Goal: Ask a question

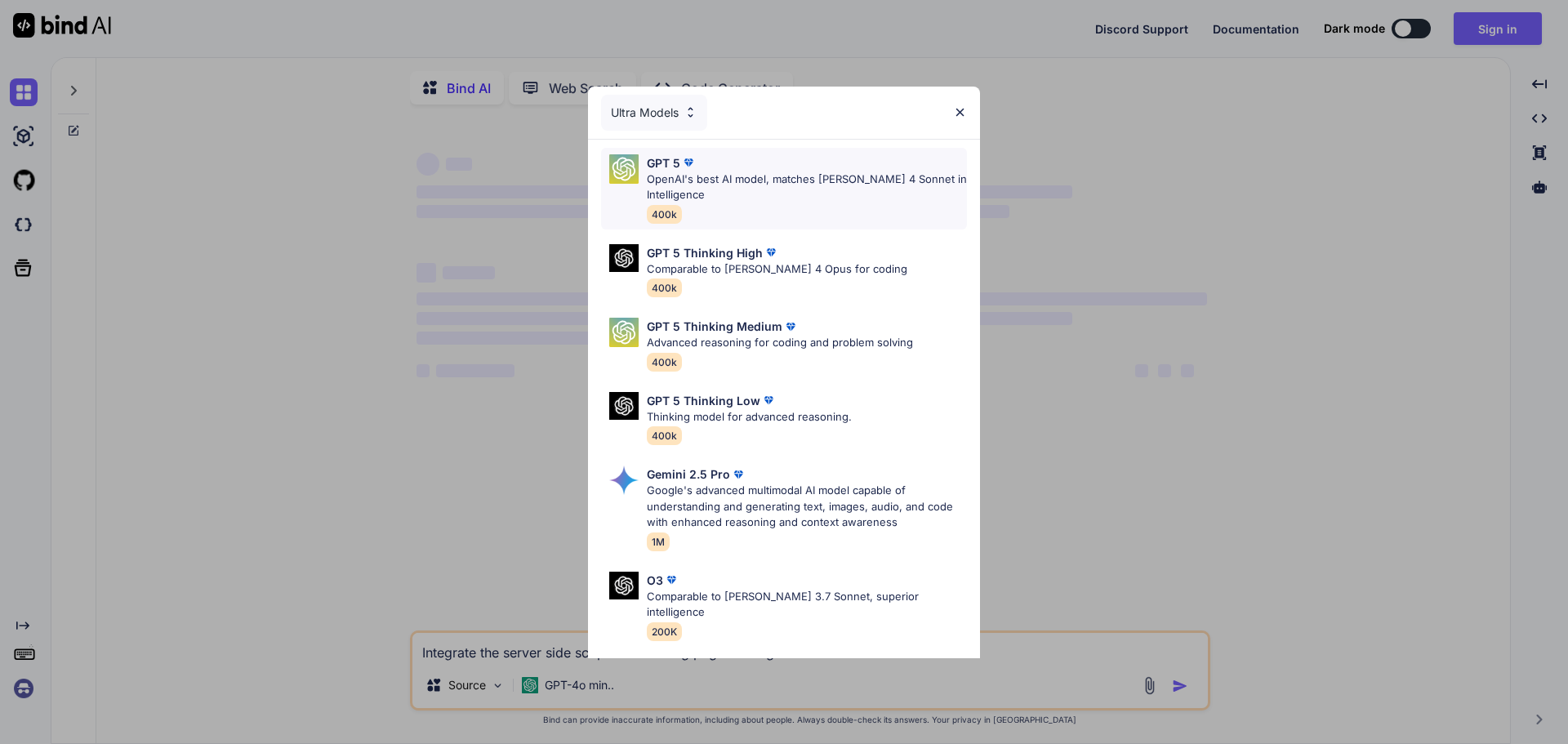
click at [885, 178] on p "OpenAI's best AI model, matches Claude 4 Sonnet in Intelligence" at bounding box center [806, 187] width 320 height 32
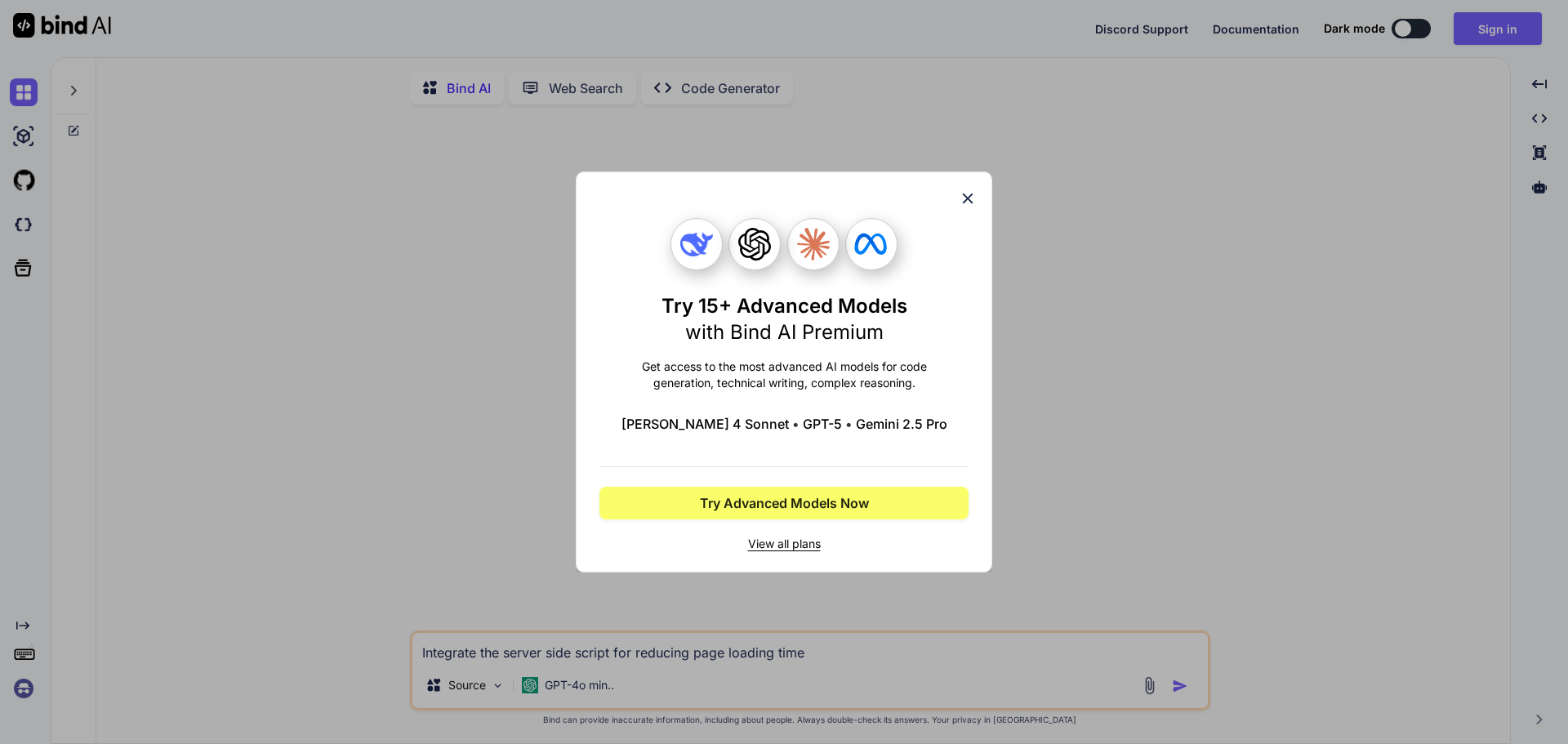
click at [973, 200] on icon at bounding box center [968, 198] width 18 height 18
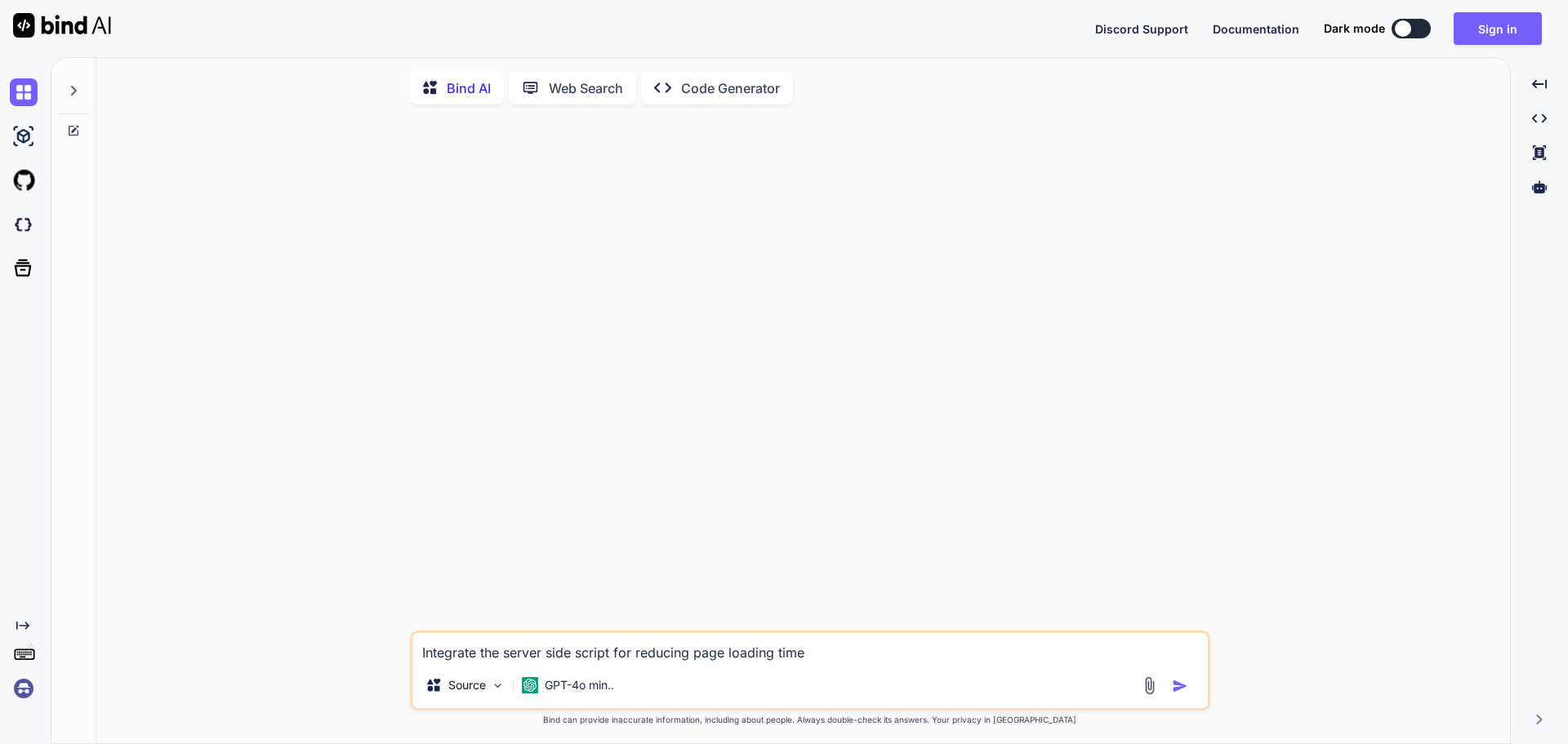
click at [885, 648] on textarea "Integrate the server side script for reducing page loading time" at bounding box center [810, 647] width 796 height 29
click at [1176, 694] on img "button" at bounding box center [1180, 686] width 16 height 16
type textarea "x"
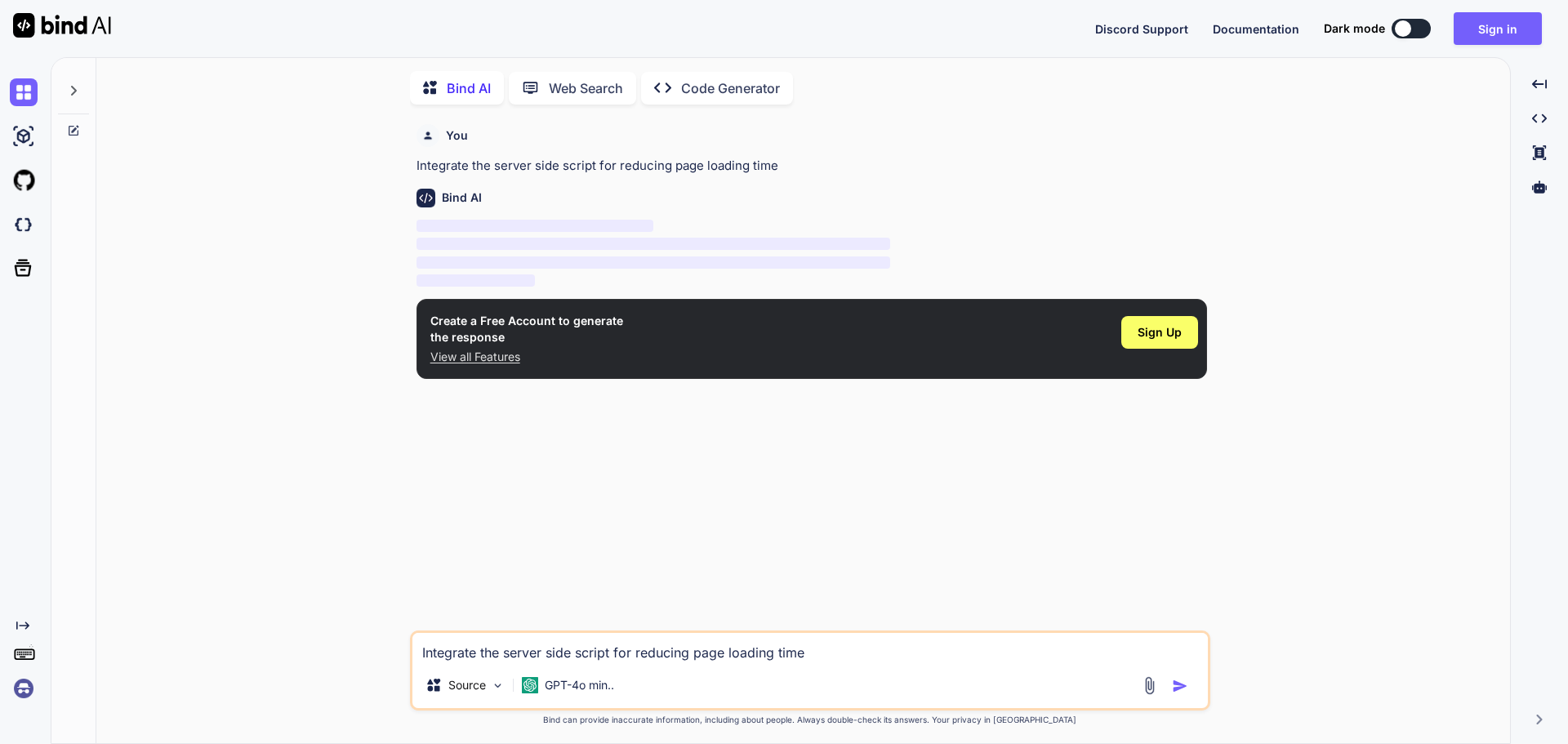
scroll to position [6, 0]
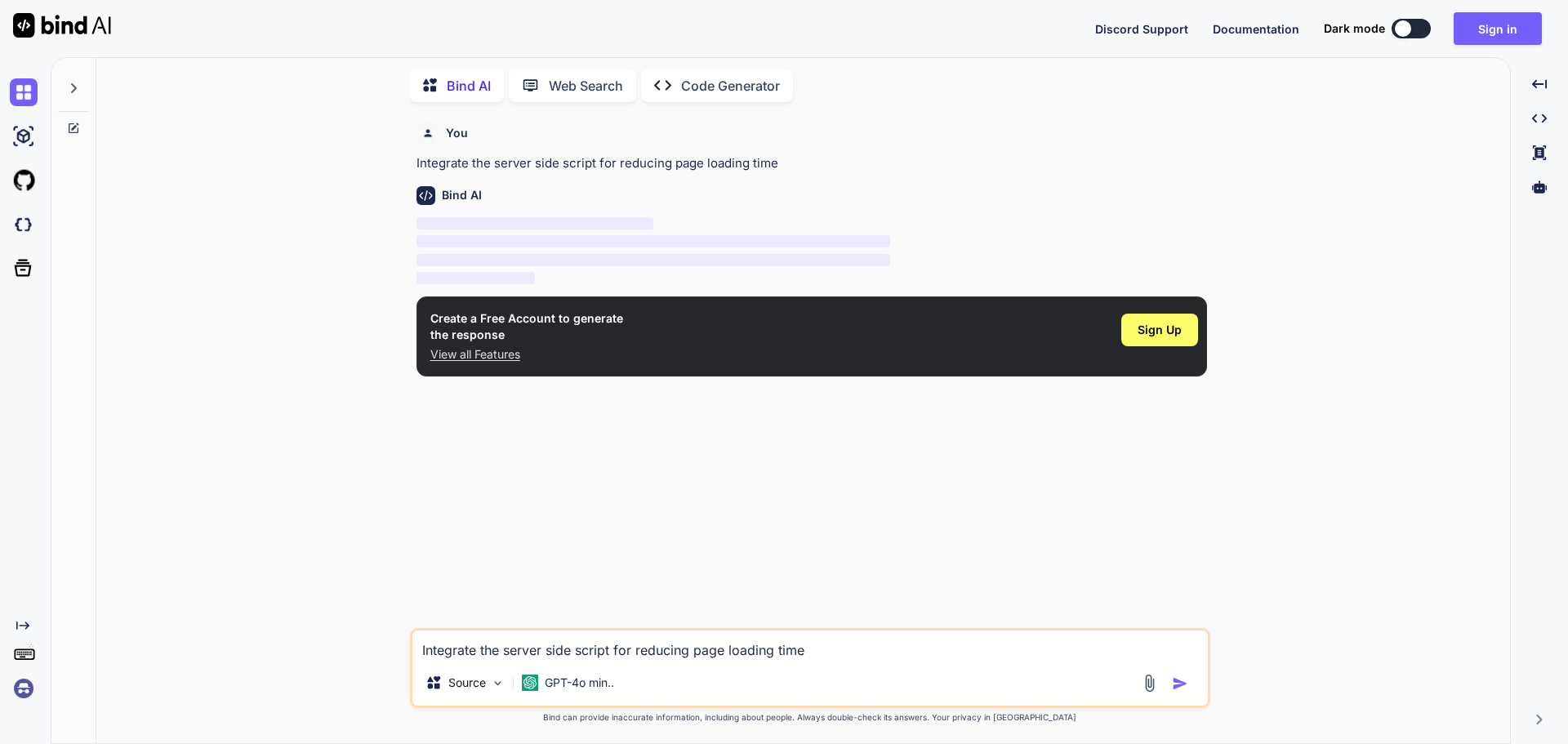
click at [923, 664] on div "Integrate the server side script for reducing page loading time Source GPT-4o m…" at bounding box center [810, 668] width 800 height 80
click at [668, 665] on div "Integrate the server side script for reducing page loading time Source GPT-4o m…" at bounding box center [810, 668] width 800 height 80
click at [587, 645] on textarea "Integrate the server side script for reducing page loading time" at bounding box center [810, 645] width 796 height 29
paste textarea "Time Slot Recommendations: Use algorithms that analyze historical data to sugge…"
type textarea "Time Slot Recommendations: Use algorithms that analyze historical data to sugge…"
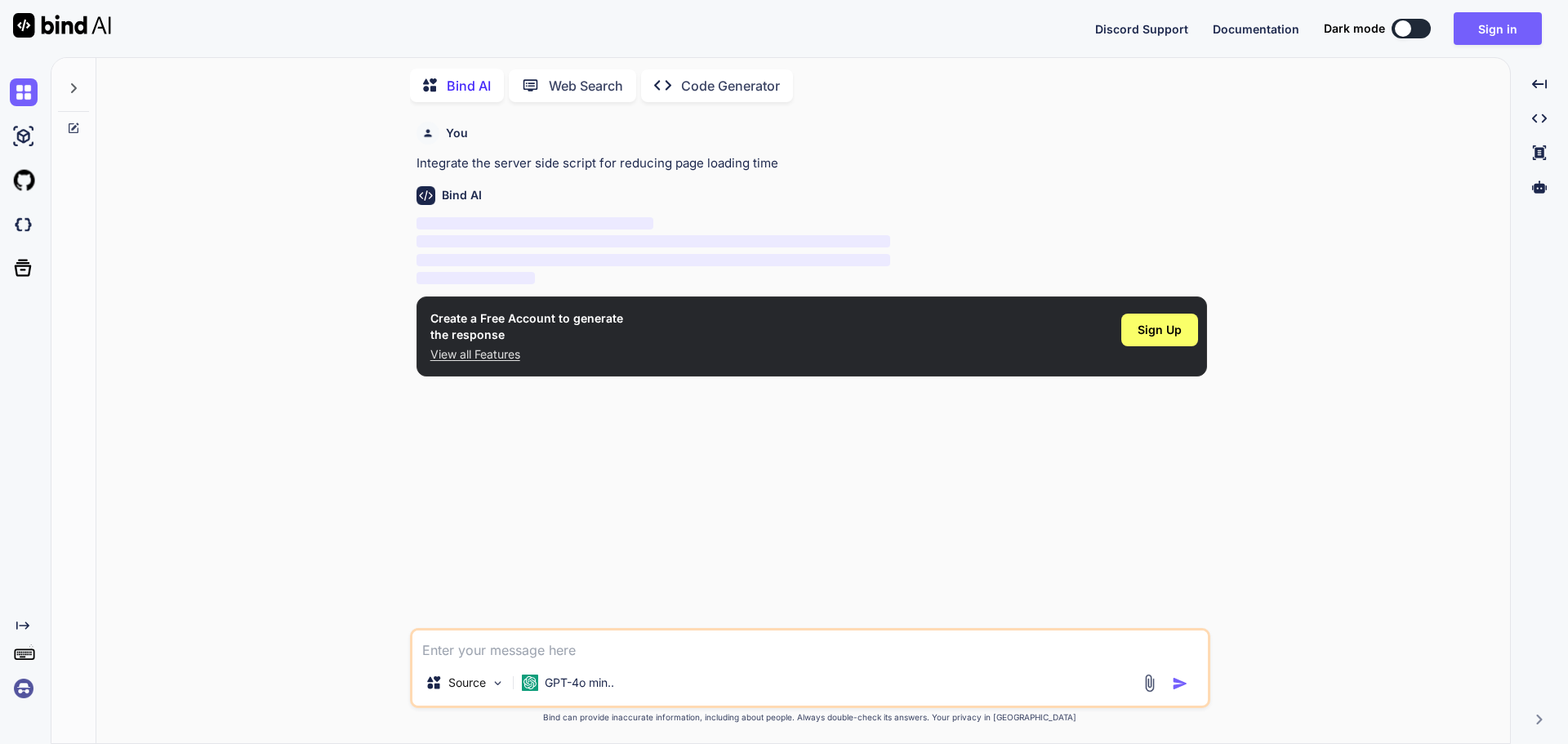
type textarea "x"
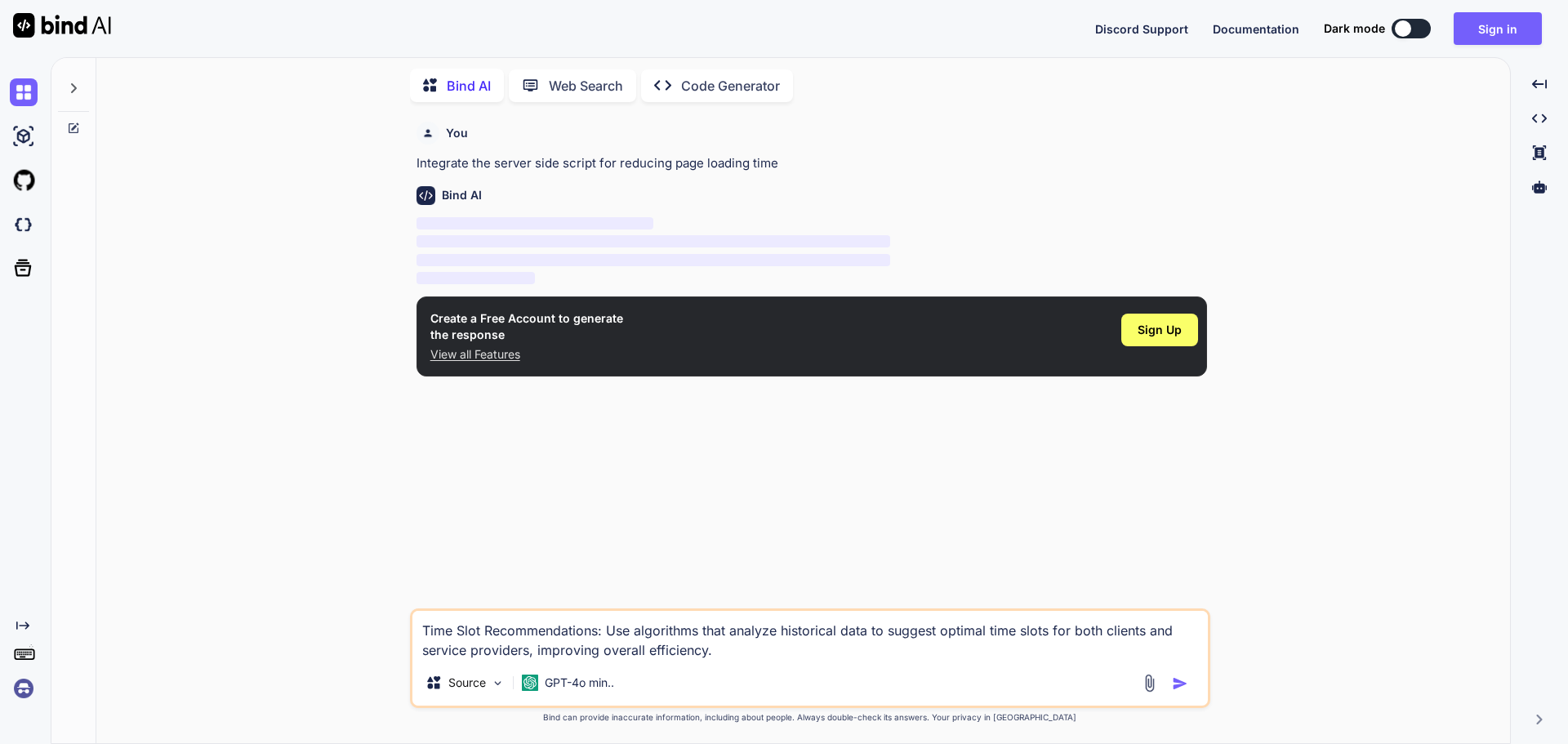
type textarea "Time Slot Recommendations: Use algorithms that analyze historical data to sugge…"
type textarea "x"
type textarea "Time Slot Recommendations: Use algorithms that analyze historical data to sugge…"
type textarea "x"
type textarea "Time Slot Recommendations: Use algorithms that analyze historical data to sugge…"
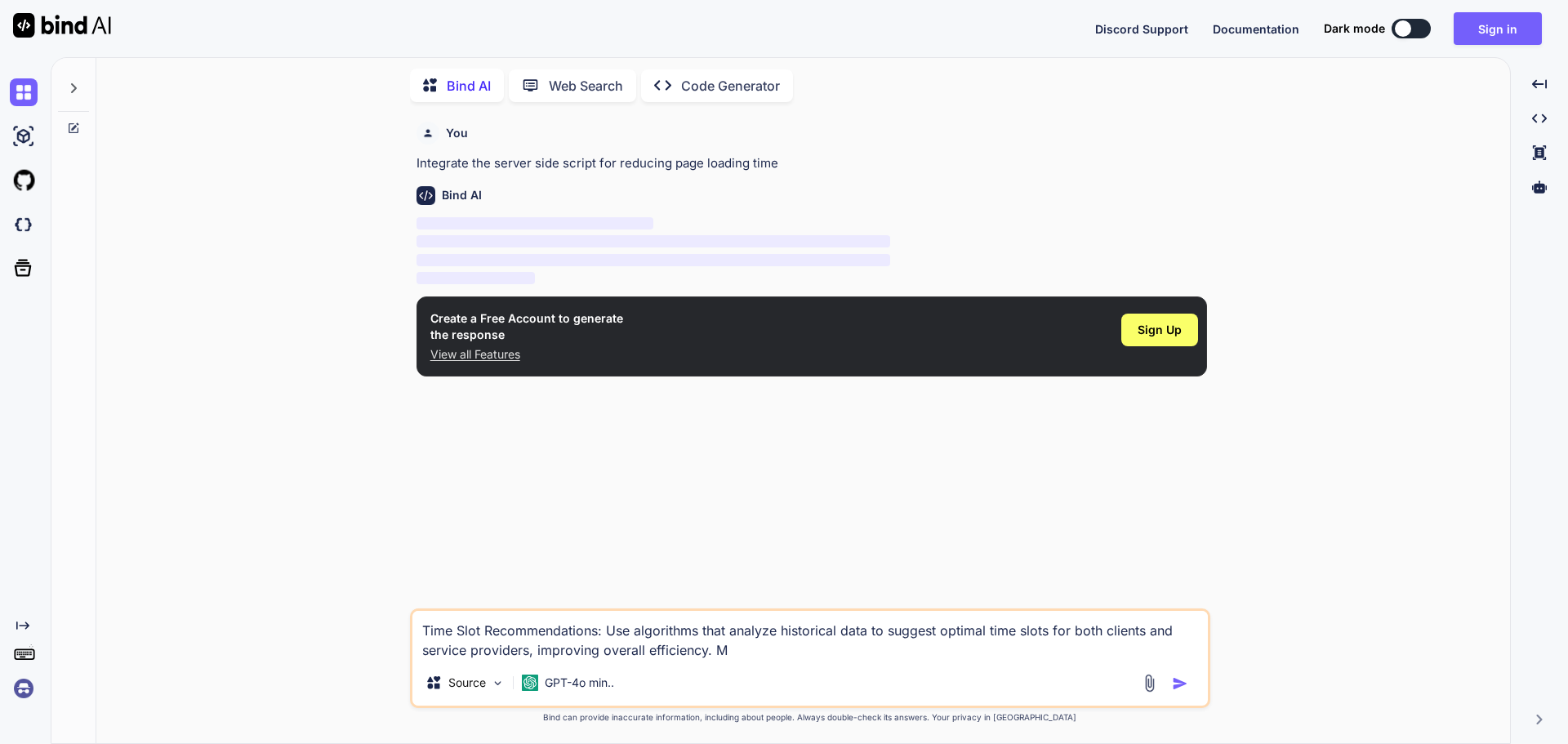
type textarea "x"
type textarea "Time Slot Recommendations: Use algorithms that analyze historical data to sugge…"
type textarea "x"
type textarea "Time Slot Recommendations: Use algorithms that analyze historical data to sugge…"
type textarea "x"
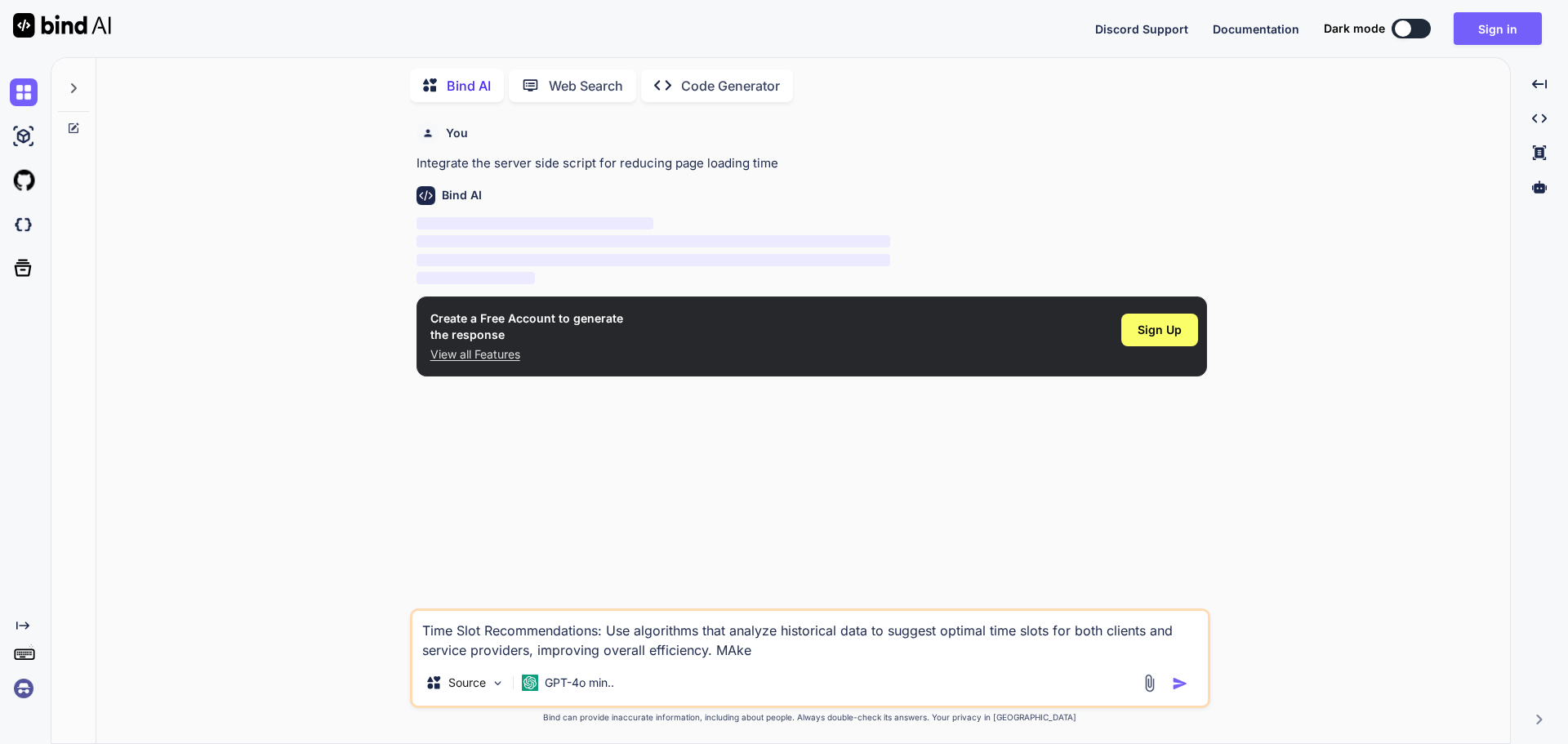
type textarea "Time Slot Recommendations: Use algorithms that analyze historical data to sugge…"
type textarea "x"
type textarea "Time Slot Recommendations: Use algorithms that analyze historical data to sugge…"
type textarea "x"
type textarea "Time Slot Recommendations: Use algorithms that analyze historical data to sugge…"
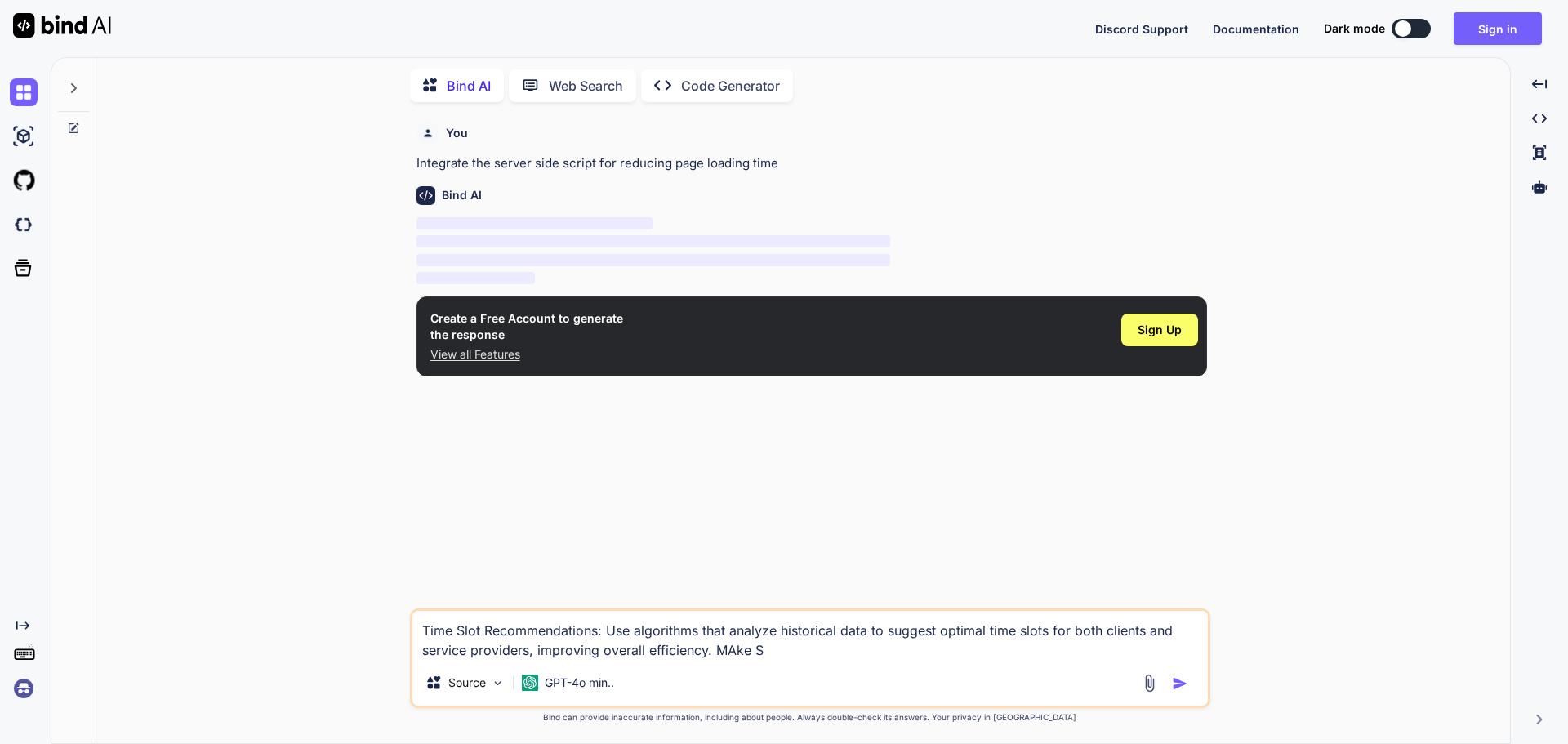
type textarea "x"
type textarea "Time Slot Recommendations: Use algorithms that analyze historical data to sugge…"
type textarea "x"
type textarea "Time Slot Recommendations: Use algorithms that analyze historical data to sugge…"
type textarea "x"
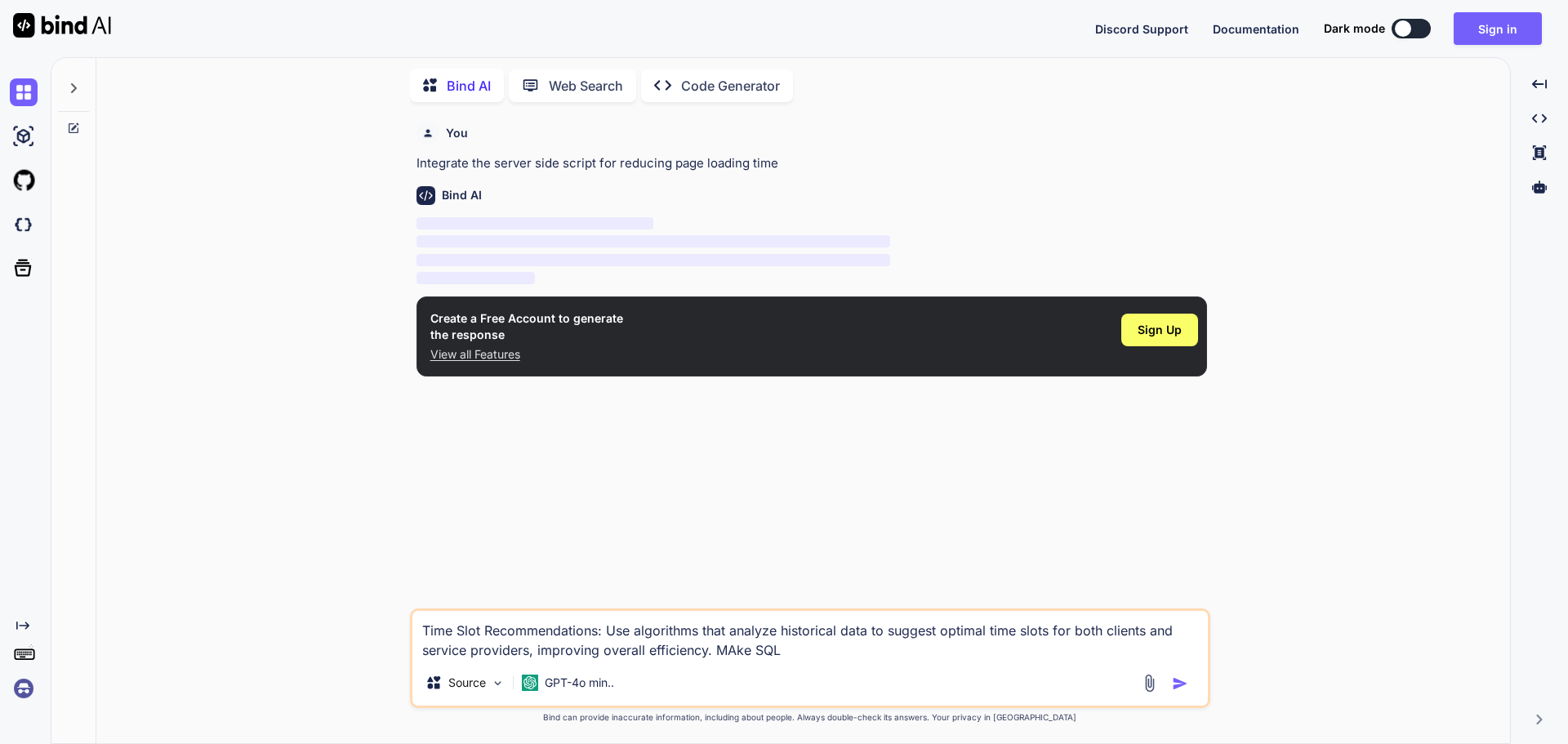
type textarea "Time Slot Recommendations: Use algorithms that analyze historical data to sugge…"
type textarea "x"
type textarea "Time Slot Recommendations: Use algorithms that analyze historical data to sugge…"
type textarea "x"
type textarea "Time Slot Recommendations: Use algorithms that analyze historical data to sugge…"
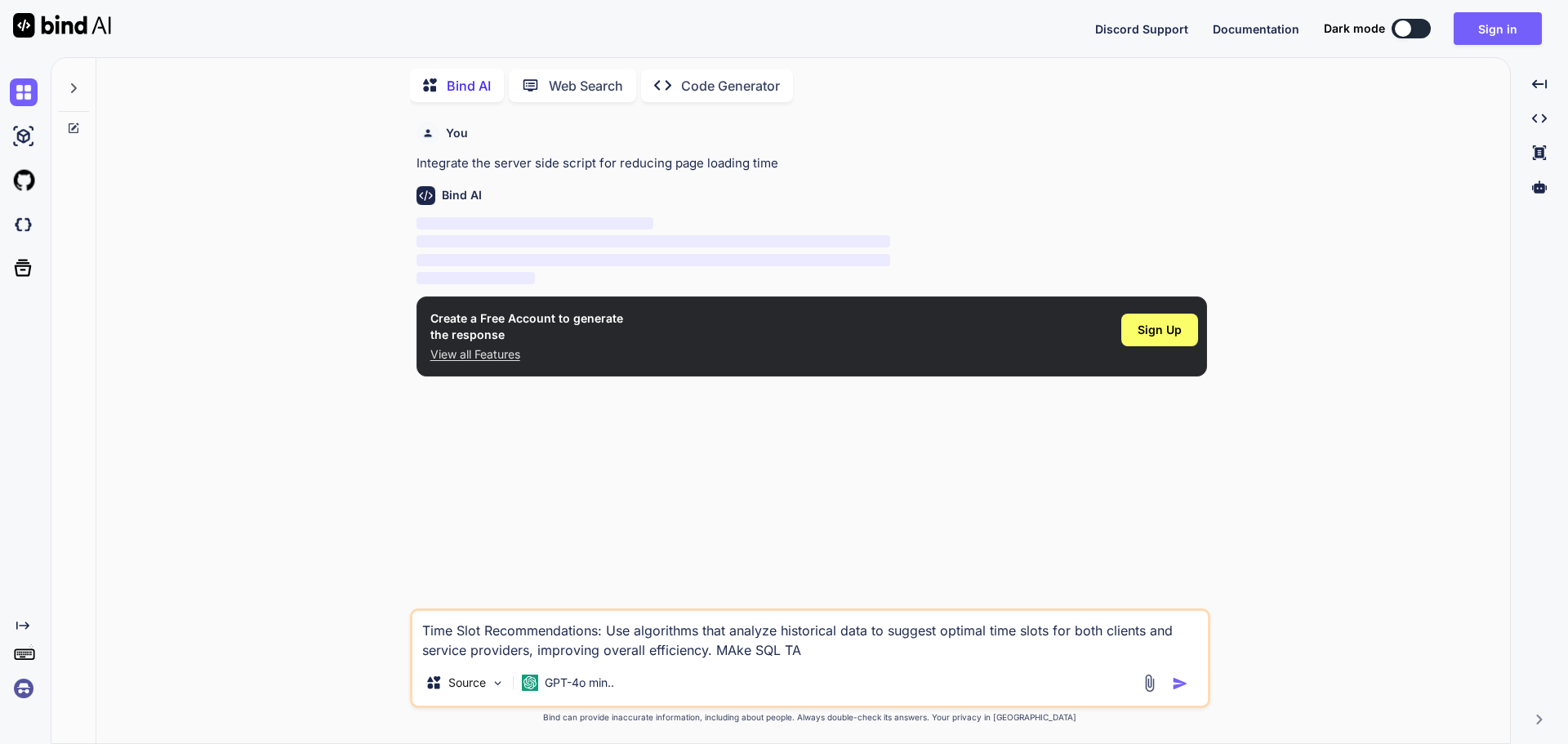
type textarea "x"
type textarea "Time Slot Recommendations: Use algorithms that analyze historical data to sugge…"
type textarea "x"
type textarea "Time Slot Recommendations: Use algorithms that analyze historical data to sugge…"
type textarea "x"
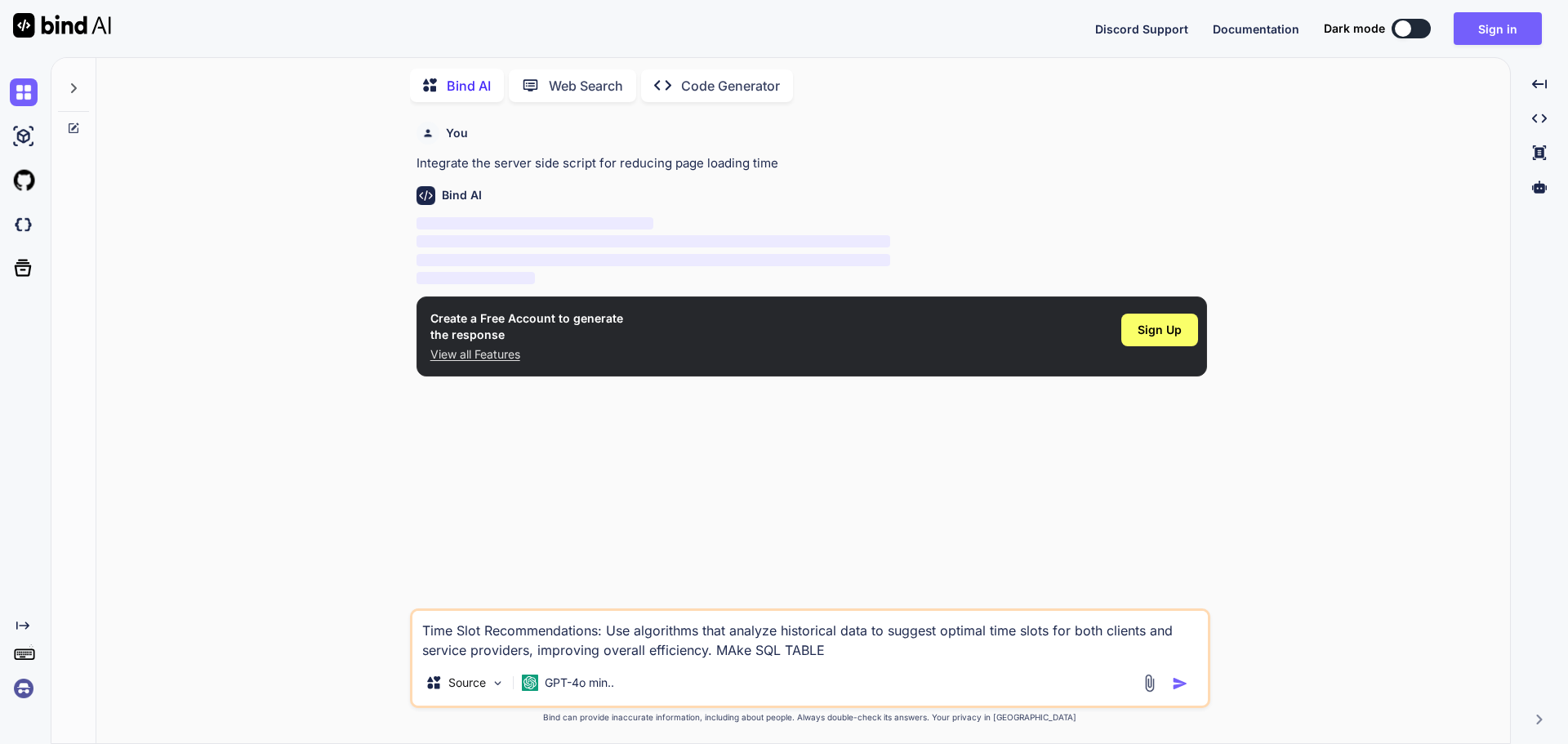
type textarea "Time Slot Recommendations: Use algorithms that analyze historical data to sugge…"
type textarea "x"
click at [1183, 682] on img "button" at bounding box center [1180, 683] width 16 height 16
click at [1178, 682] on img "button" at bounding box center [1180, 683] width 16 height 16
click at [976, 647] on textarea "Time Slot Recommendations: Use algorithms that analyze historical data to sugge…" at bounding box center [810, 635] width 796 height 49
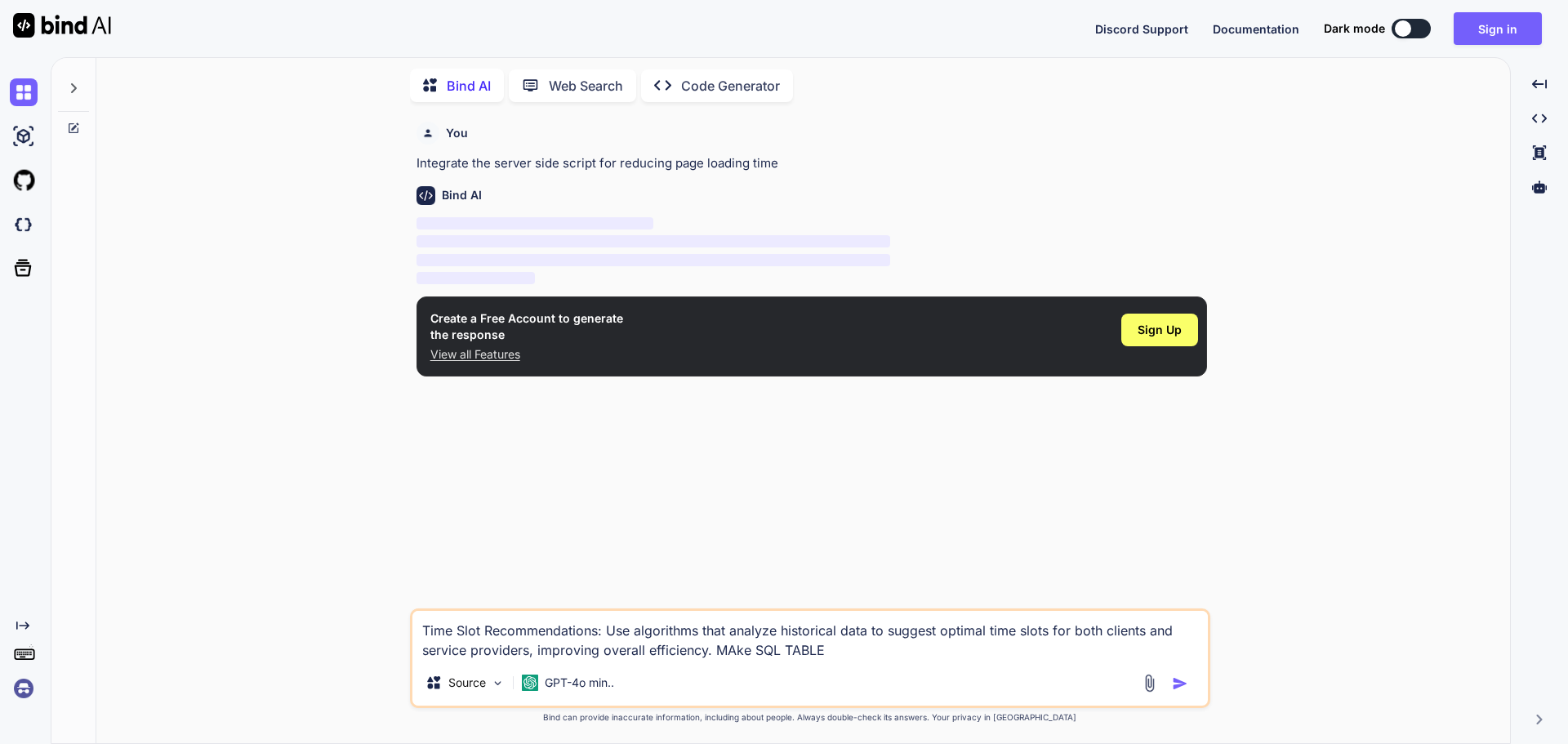
type textarea "Time Slot Recommendations: Use algorithms that analyze historical data to sugge…"
type textarea "x"
type textarea "Time Slot Recommendations: Use algorithms that analyze historical data to sugge…"
click at [1184, 681] on img "button" at bounding box center [1180, 683] width 16 height 16
click at [1172, 675] on button "button" at bounding box center [1184, 683] width 23 height 16
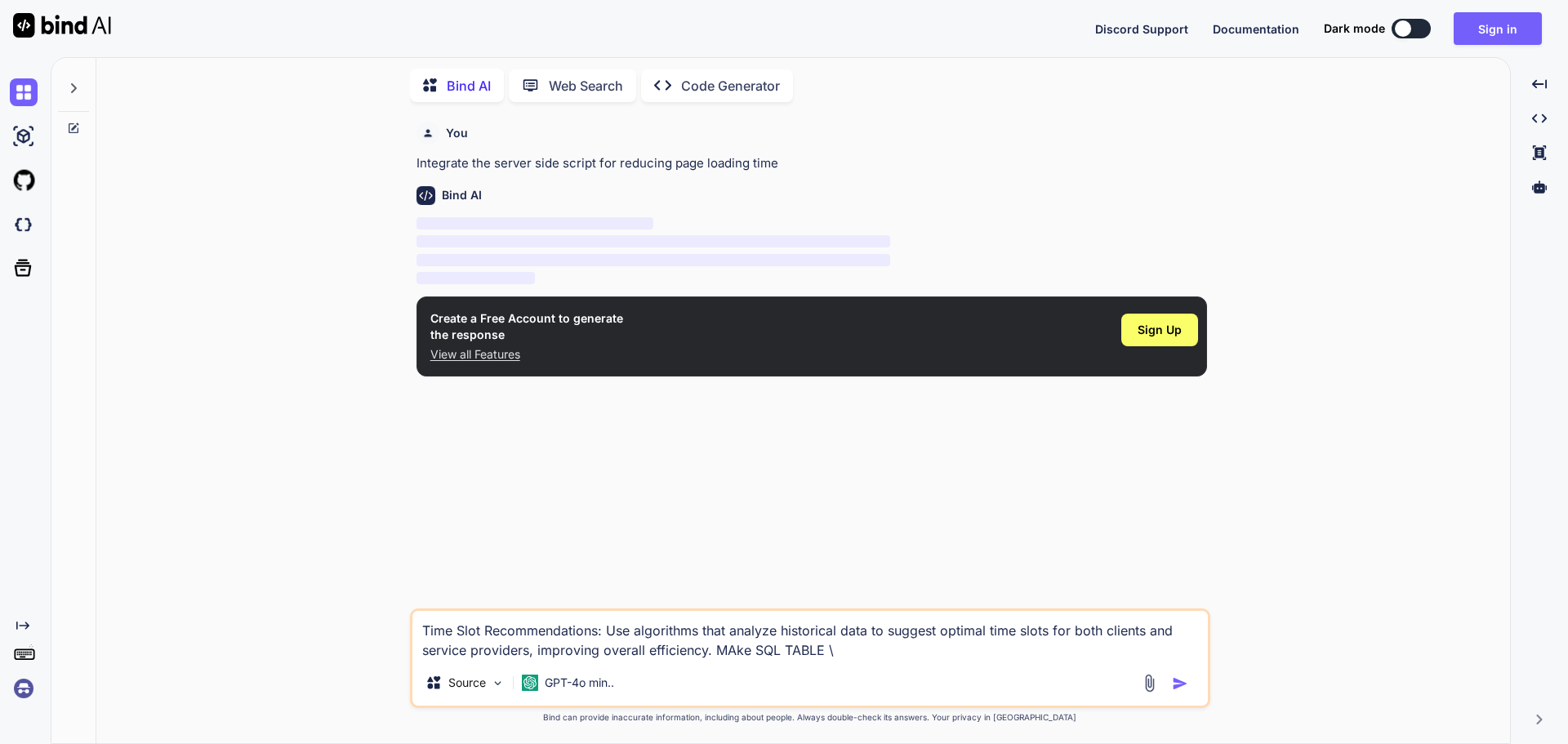
click at [1172, 675] on button "button" at bounding box center [1184, 683] width 23 height 16
click at [1489, 55] on div "Discord Support Documentation Dark mode Sign in Created with Pixso." at bounding box center [784, 29] width 1568 height 57
click at [1501, 23] on button "Sign in" at bounding box center [1497, 29] width 88 height 33
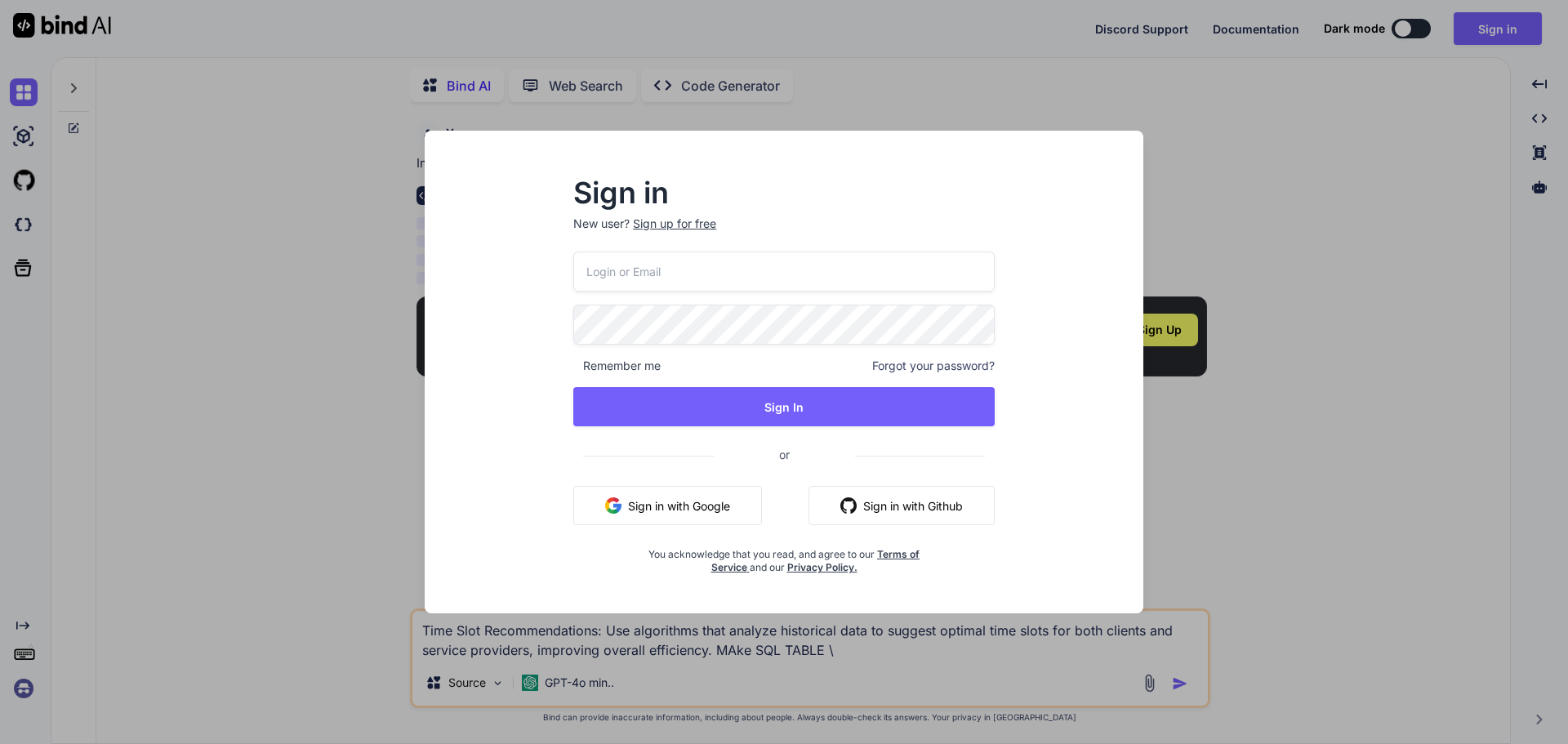
click at [662, 294] on div "Remember me Forgot your password? Sign In or Sign in with Google Sign in with G…" at bounding box center [784, 413] width 421 height 323
click at [660, 277] on input "email" at bounding box center [784, 271] width 421 height 40
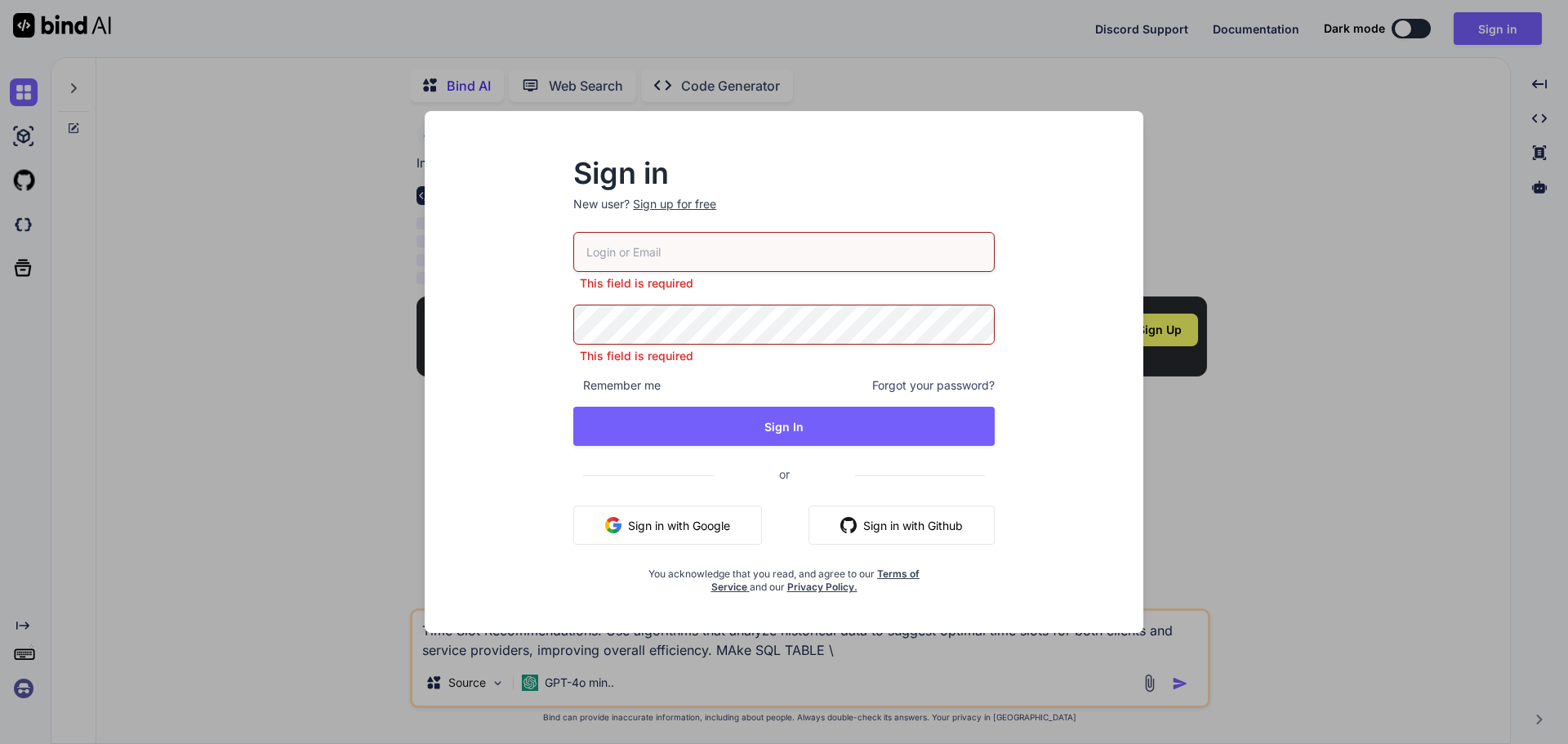
click at [697, 266] on input "email" at bounding box center [784, 252] width 421 height 40
click at [1260, 117] on div "Sign in New user? Sign up for free This field is required This field is require…" at bounding box center [784, 372] width 1568 height 744
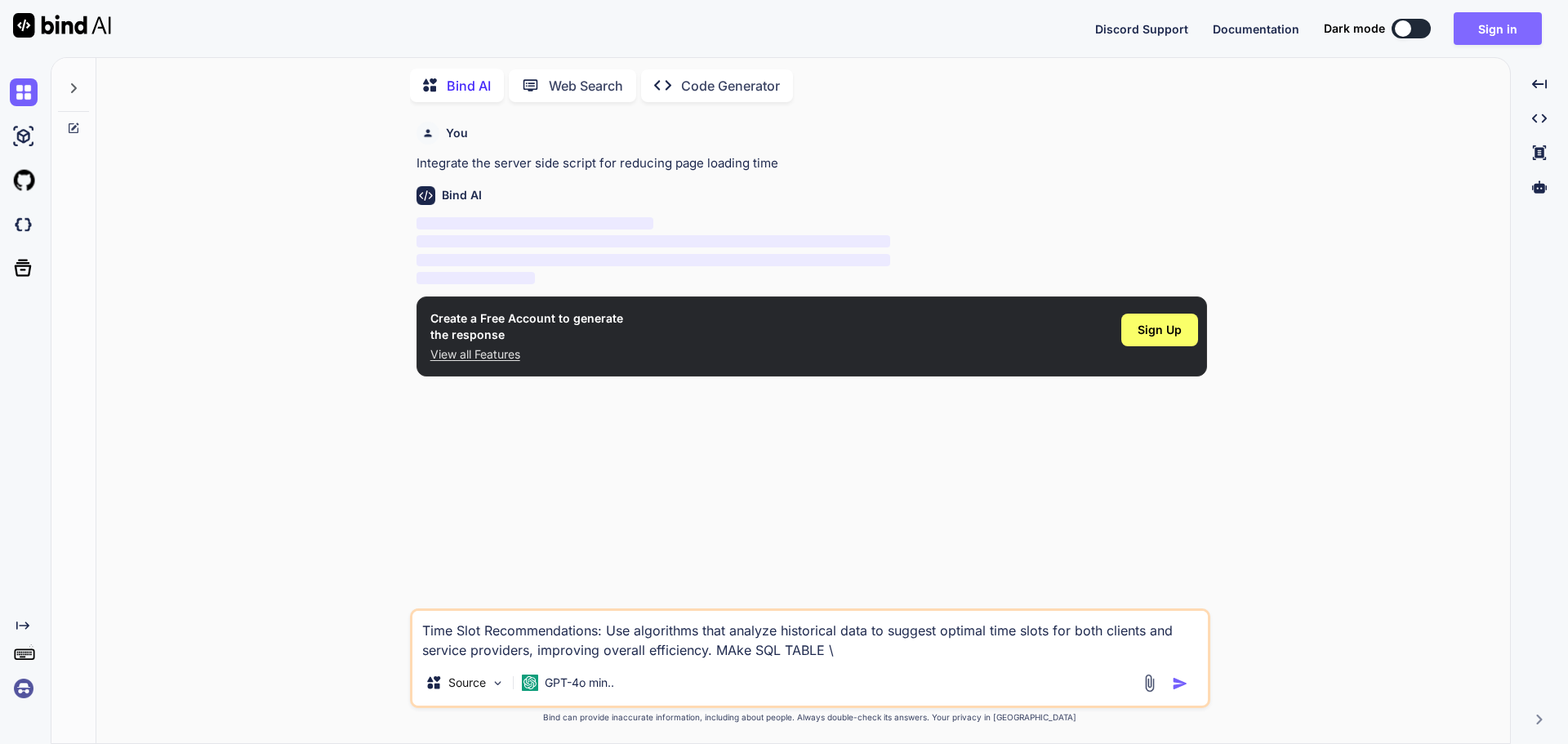
click at [1481, 31] on button "Sign in" at bounding box center [1497, 29] width 88 height 33
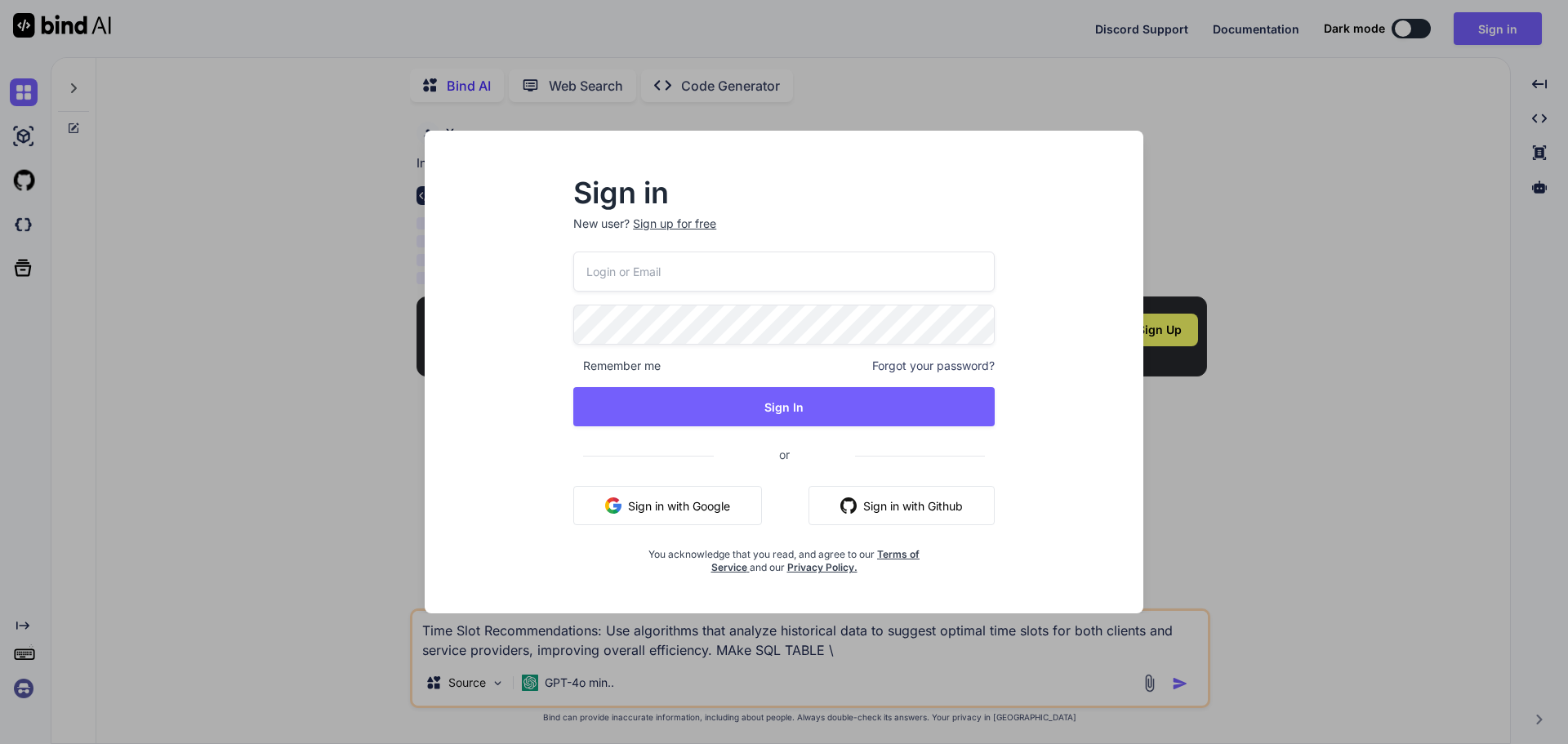
click at [684, 281] on input "email" at bounding box center [784, 271] width 421 height 40
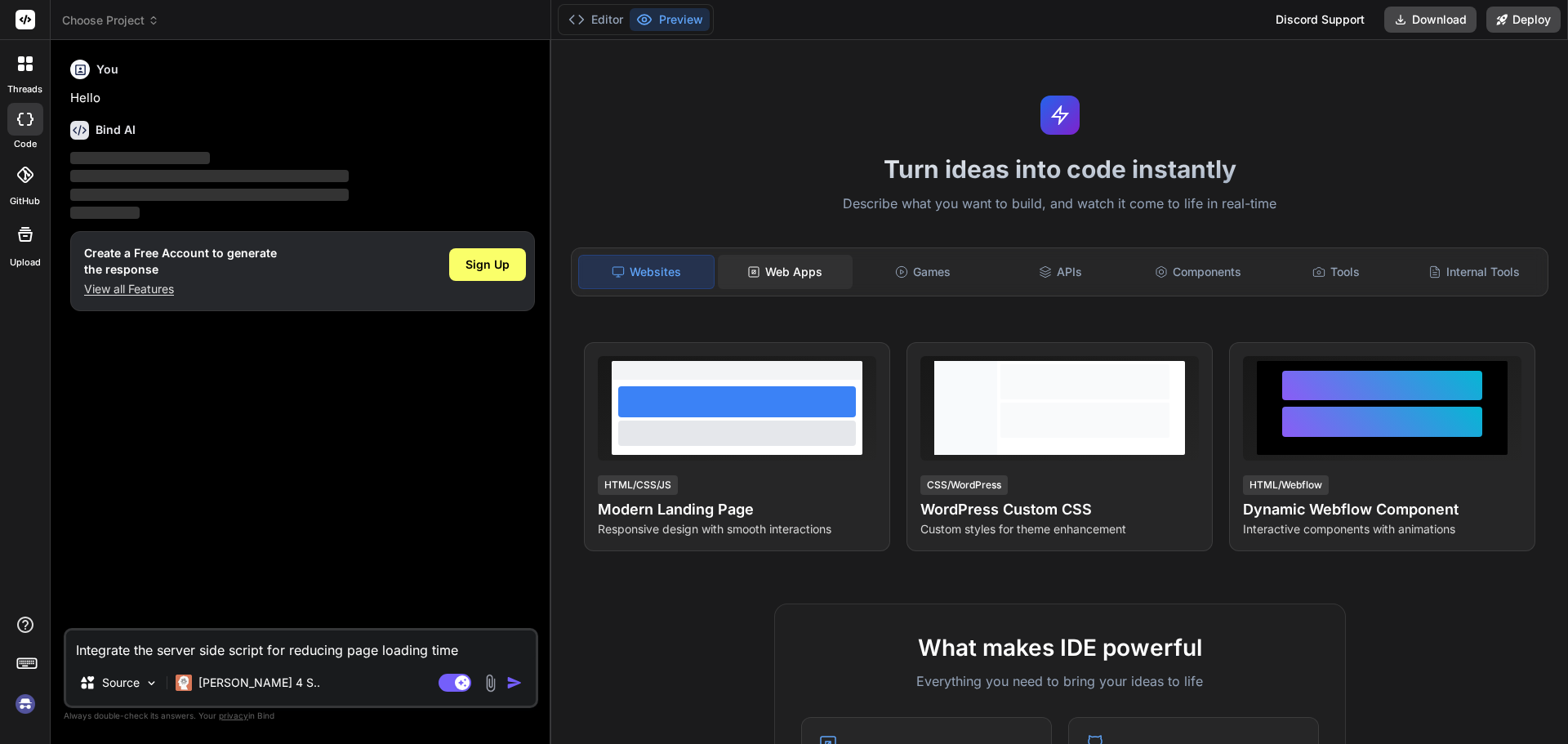
click at [764, 267] on div "Web Apps" at bounding box center [785, 272] width 135 height 34
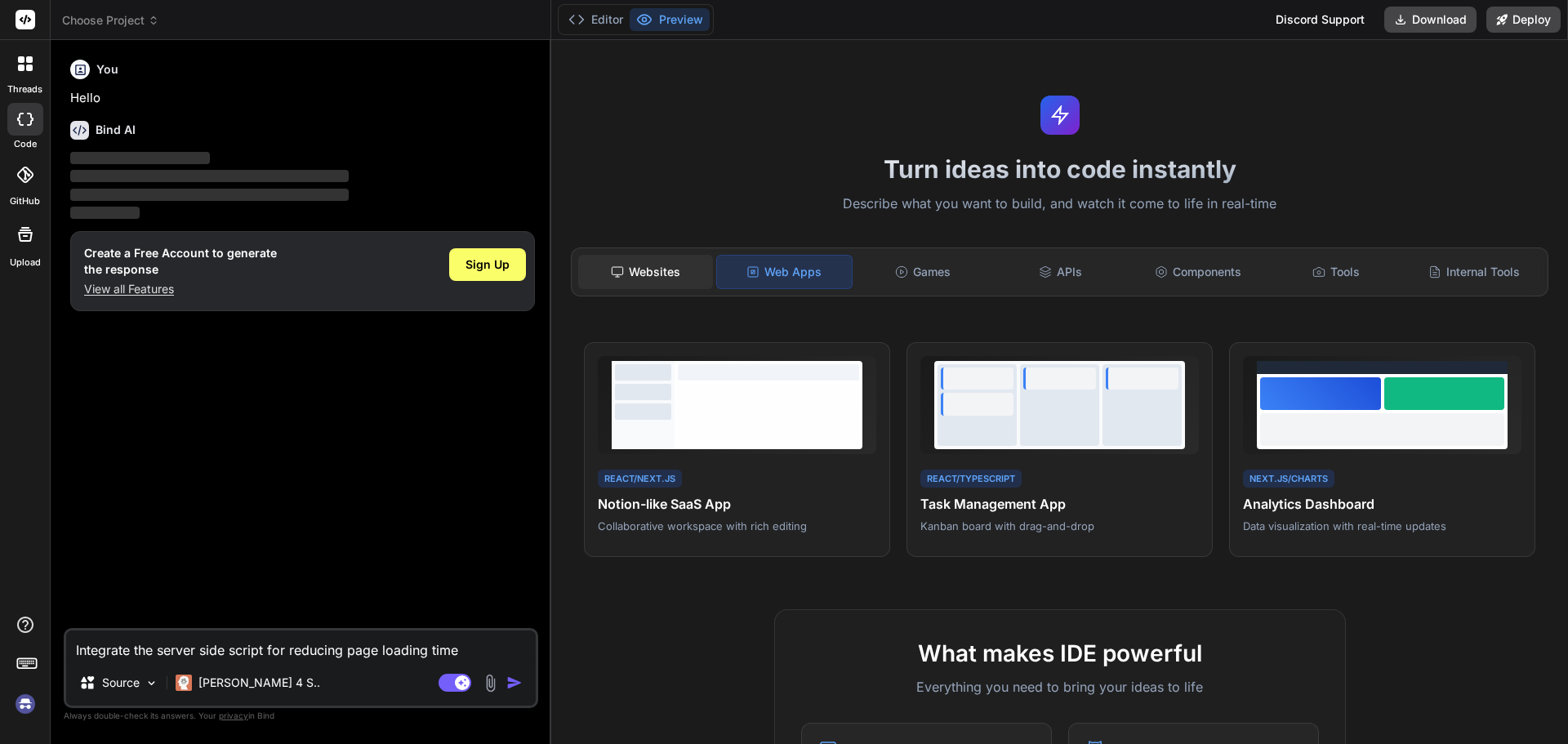
click at [654, 278] on div "Websites" at bounding box center [645, 272] width 135 height 34
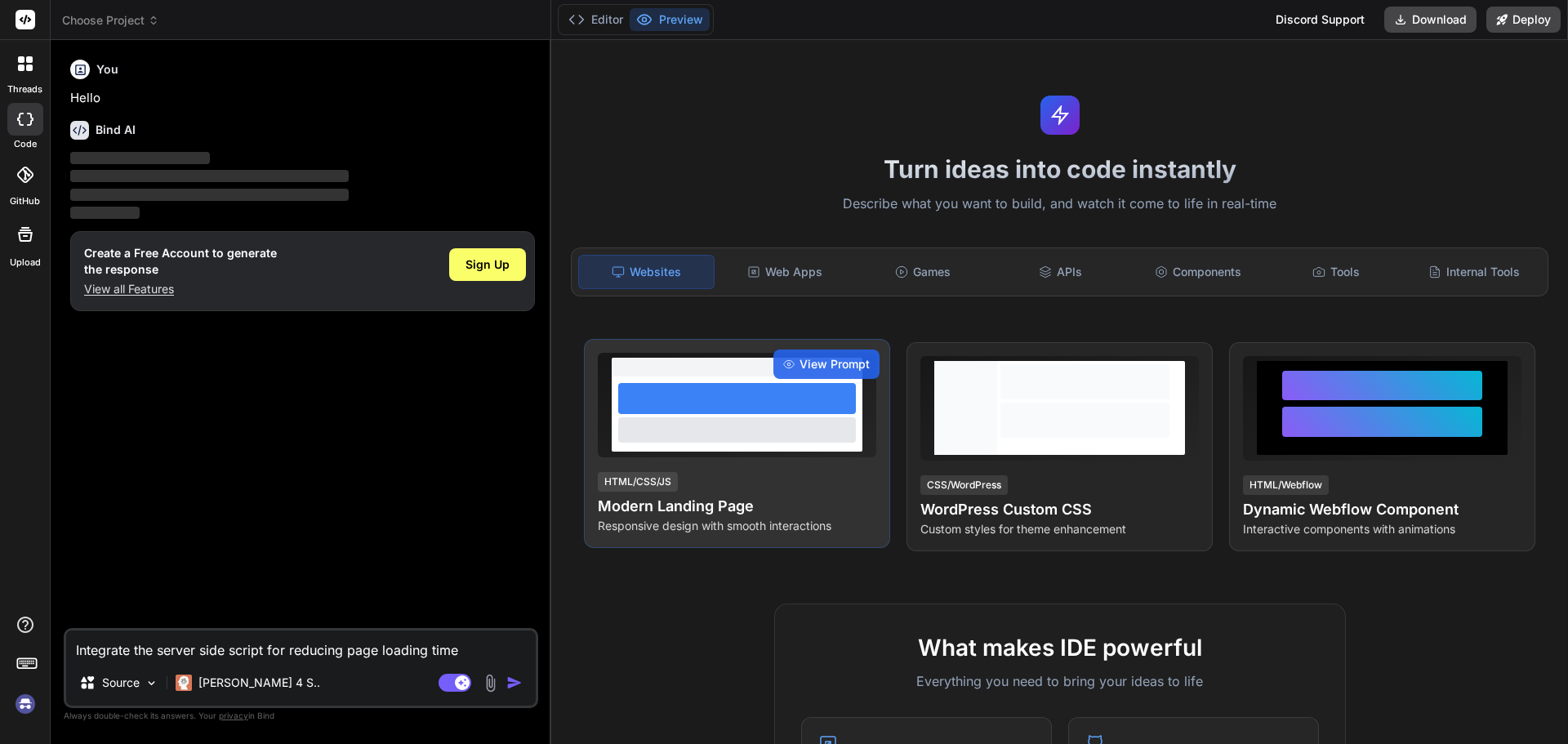
click at [681, 415] on div at bounding box center [737, 414] width 251 height 75
click at [750, 457] on div at bounding box center [737, 404] width 278 height 104
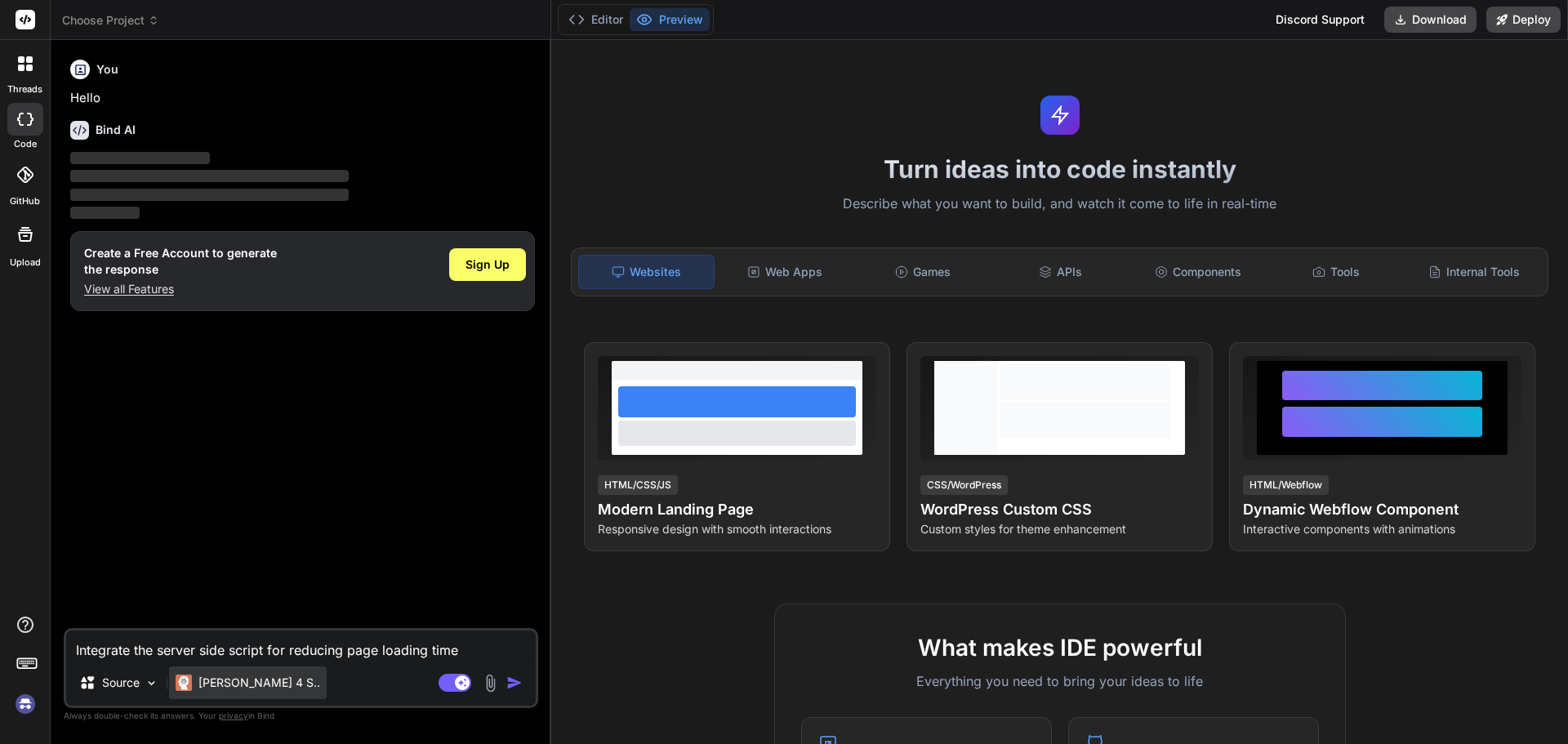
click at [268, 675] on div "[PERSON_NAME] 4 S.." at bounding box center [247, 682] width 158 height 33
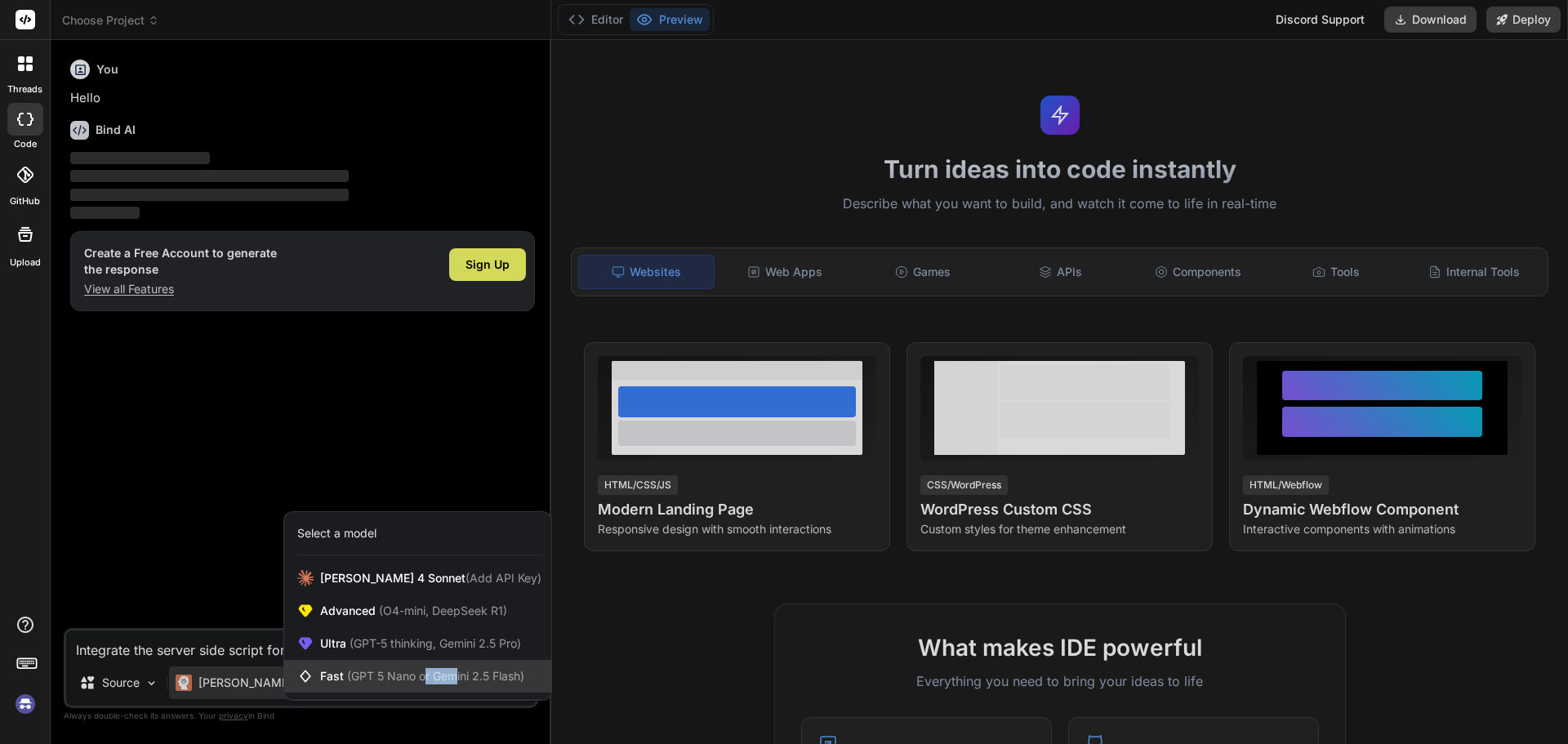
drag, startPoint x: 428, startPoint y: 679, endPoint x: 457, endPoint y: 687, distance: 30.1
click at [457, 687] on div "Fast (GPT 5 Nano or Gemini 2.5 Flash)" at bounding box center [417, 676] width 267 height 33
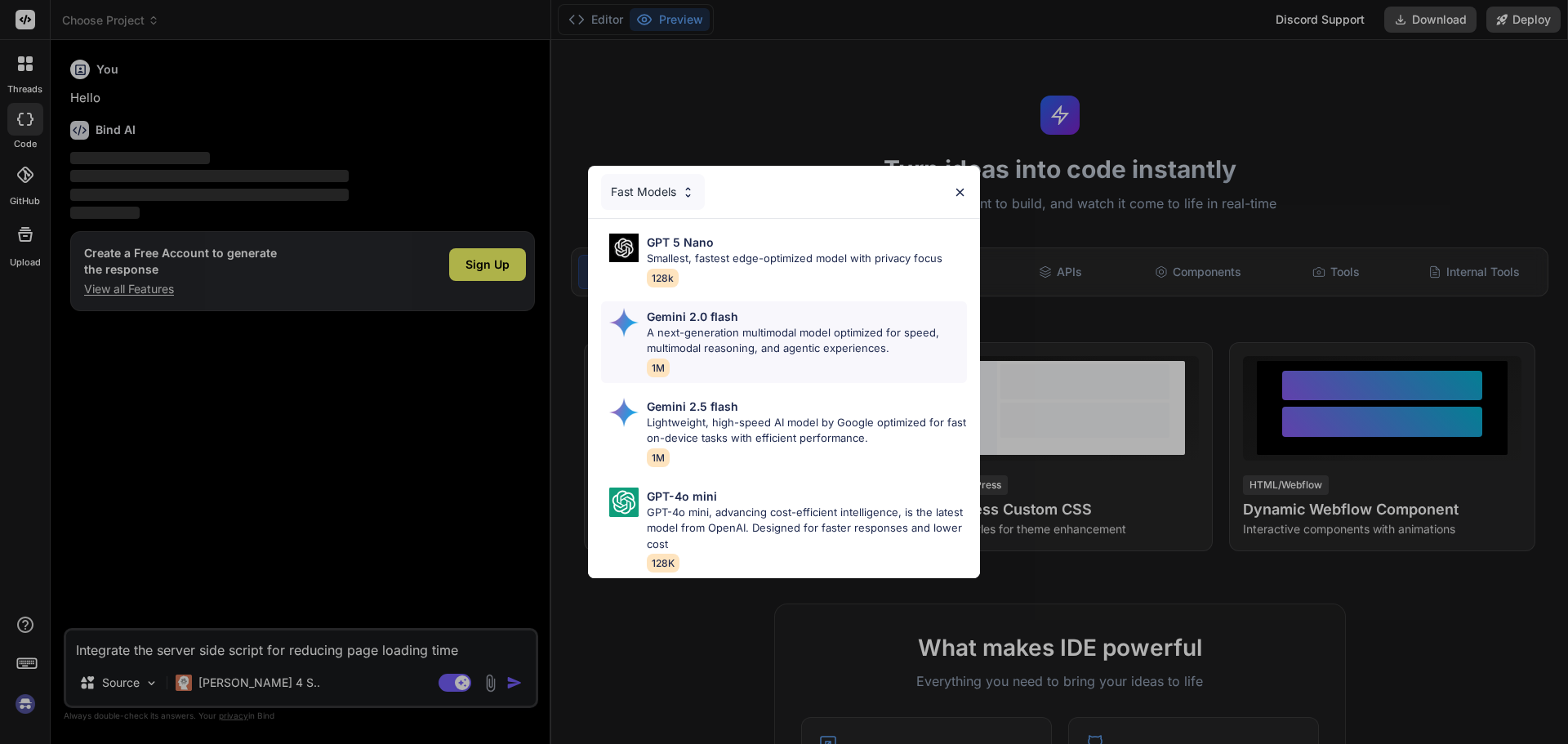
click at [762, 327] on p "A next-generation multimodal model optimized for speed, multimodal reasoning, a…" at bounding box center [806, 341] width 320 height 32
type textarea "x"
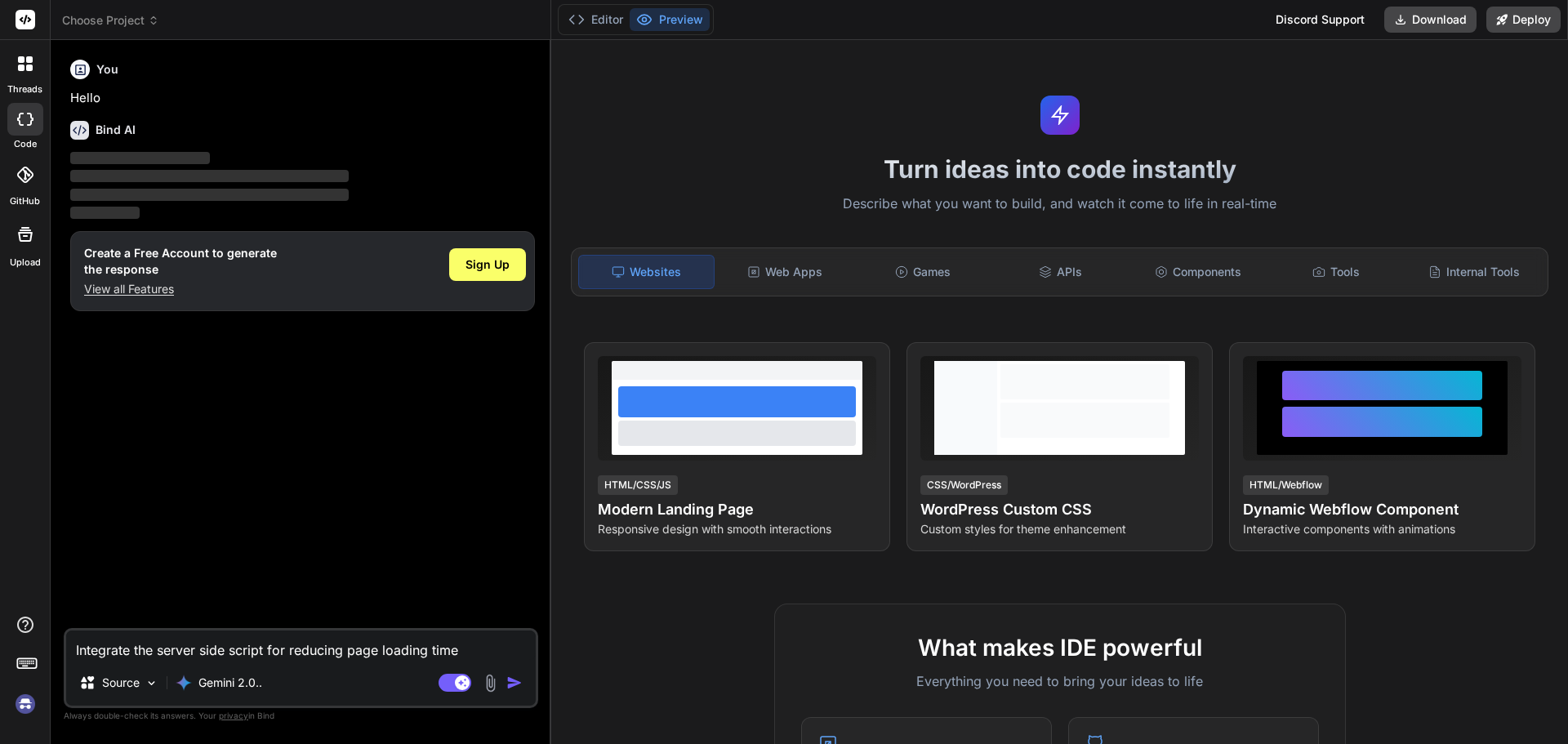
click at [520, 688] on img "button" at bounding box center [515, 682] width 16 height 16
click at [191, 284] on p "View all Features" at bounding box center [180, 289] width 193 height 16
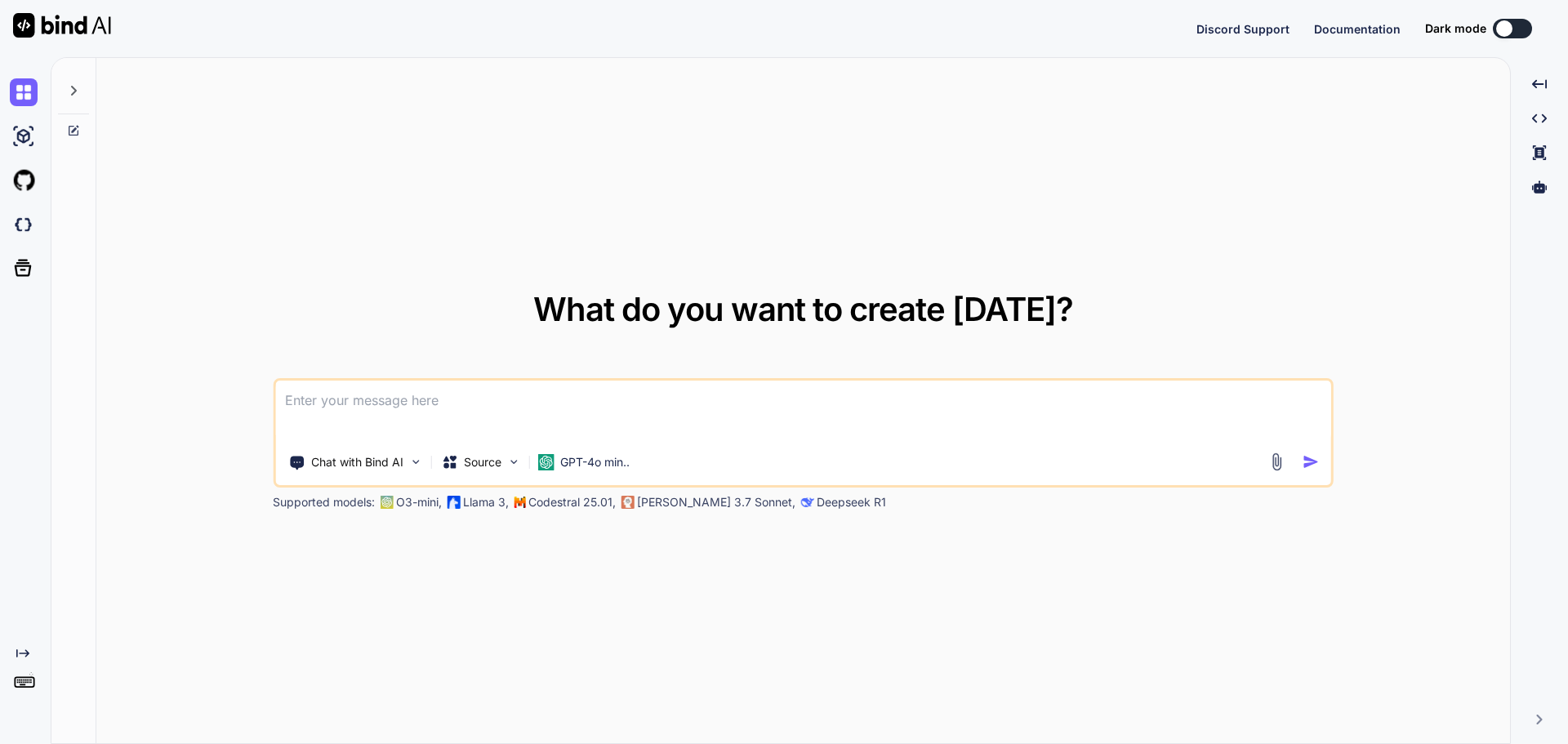
click at [834, 409] on textarea at bounding box center [803, 411] width 1056 height 61
type textarea "x"
click at [674, 428] on textarea at bounding box center [803, 411] width 1056 height 61
paste textarea
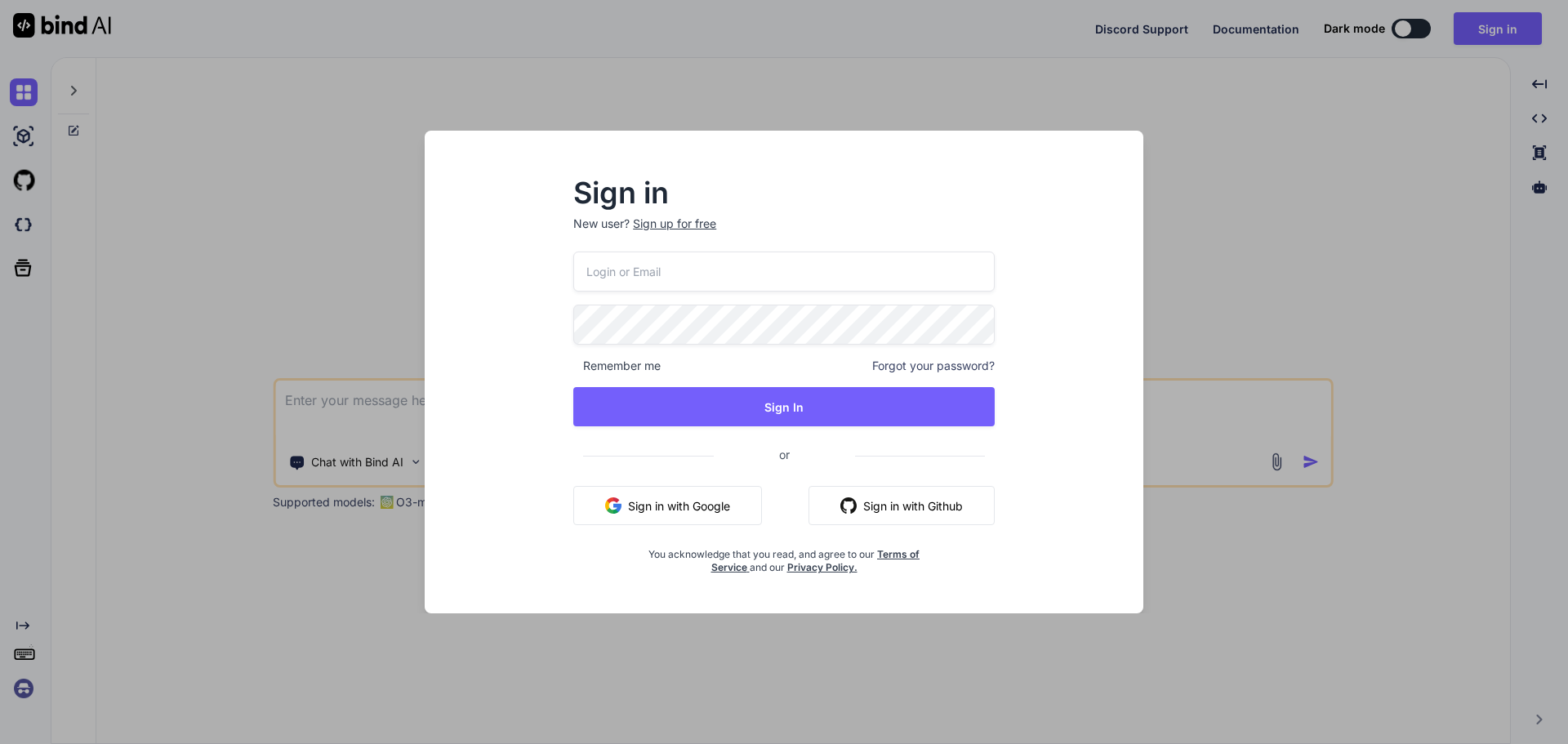
click at [884, 272] on input "email" at bounding box center [784, 271] width 421 height 40
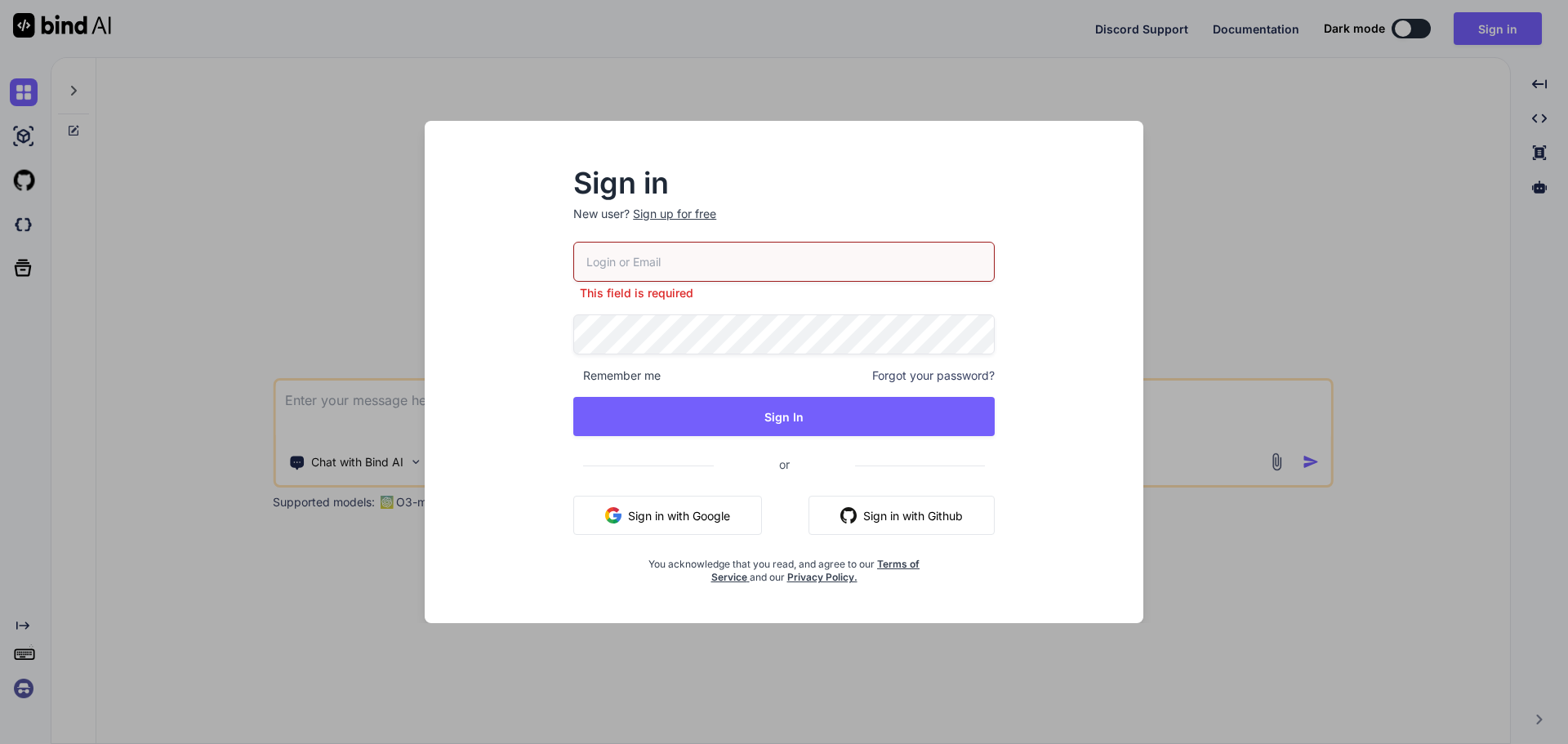
click at [1289, 136] on div "Sign in New user? Sign up for free This field is required Remember me Forgot yo…" at bounding box center [784, 372] width 1568 height 744
